Goal: Task Accomplishment & Management: Manage account settings

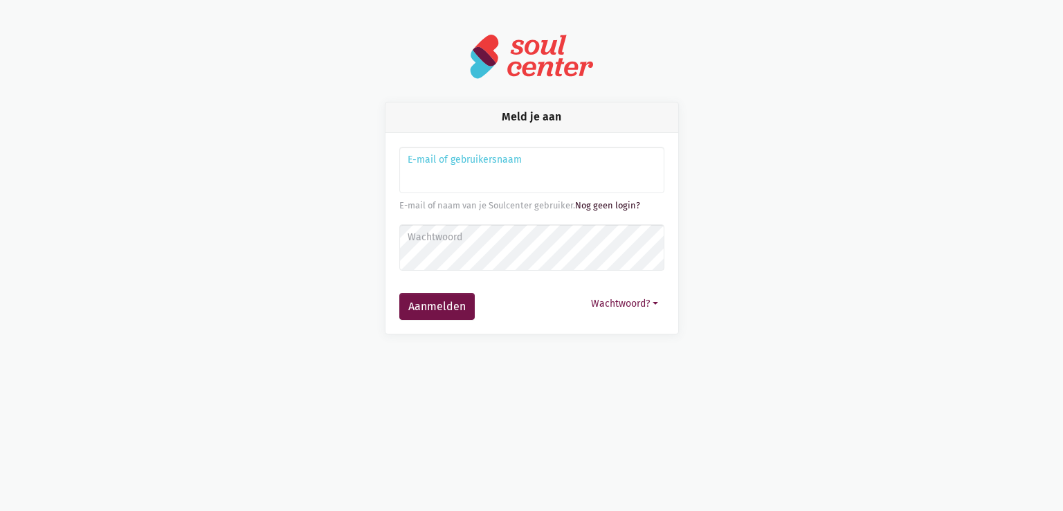
click at [601, 206] on link "Nog geen login?" at bounding box center [607, 205] width 65 height 10
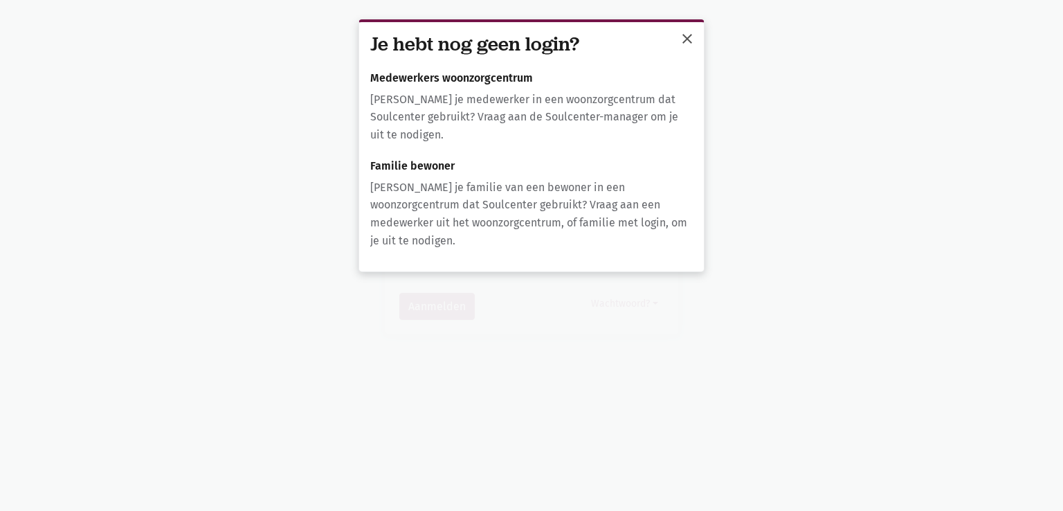
click at [687, 43] on span "close" at bounding box center [687, 38] width 17 height 17
